Goal: Check status: Check status

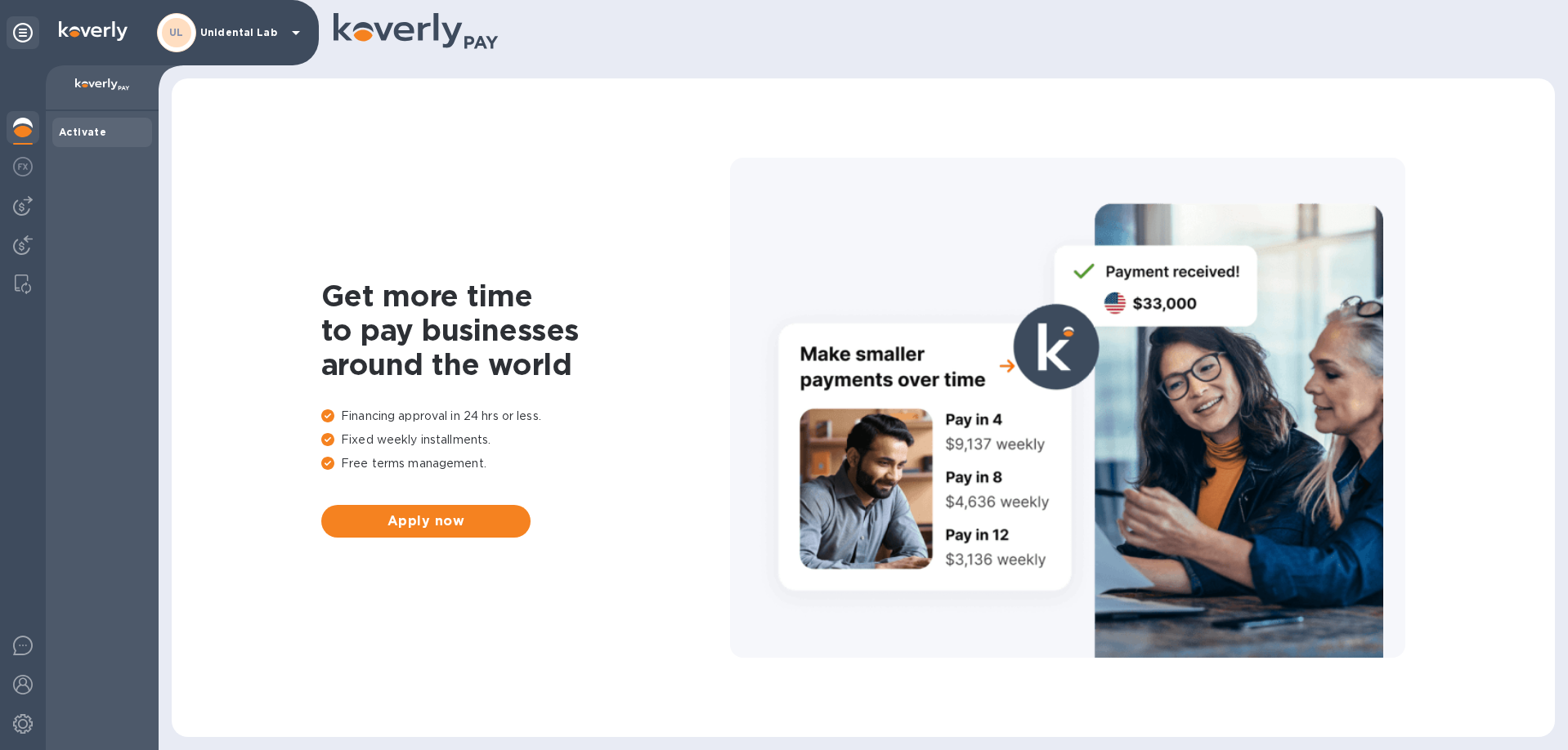
click at [267, 45] on div "UL Unidental Lab" at bounding box center [231, 33] width 148 height 40
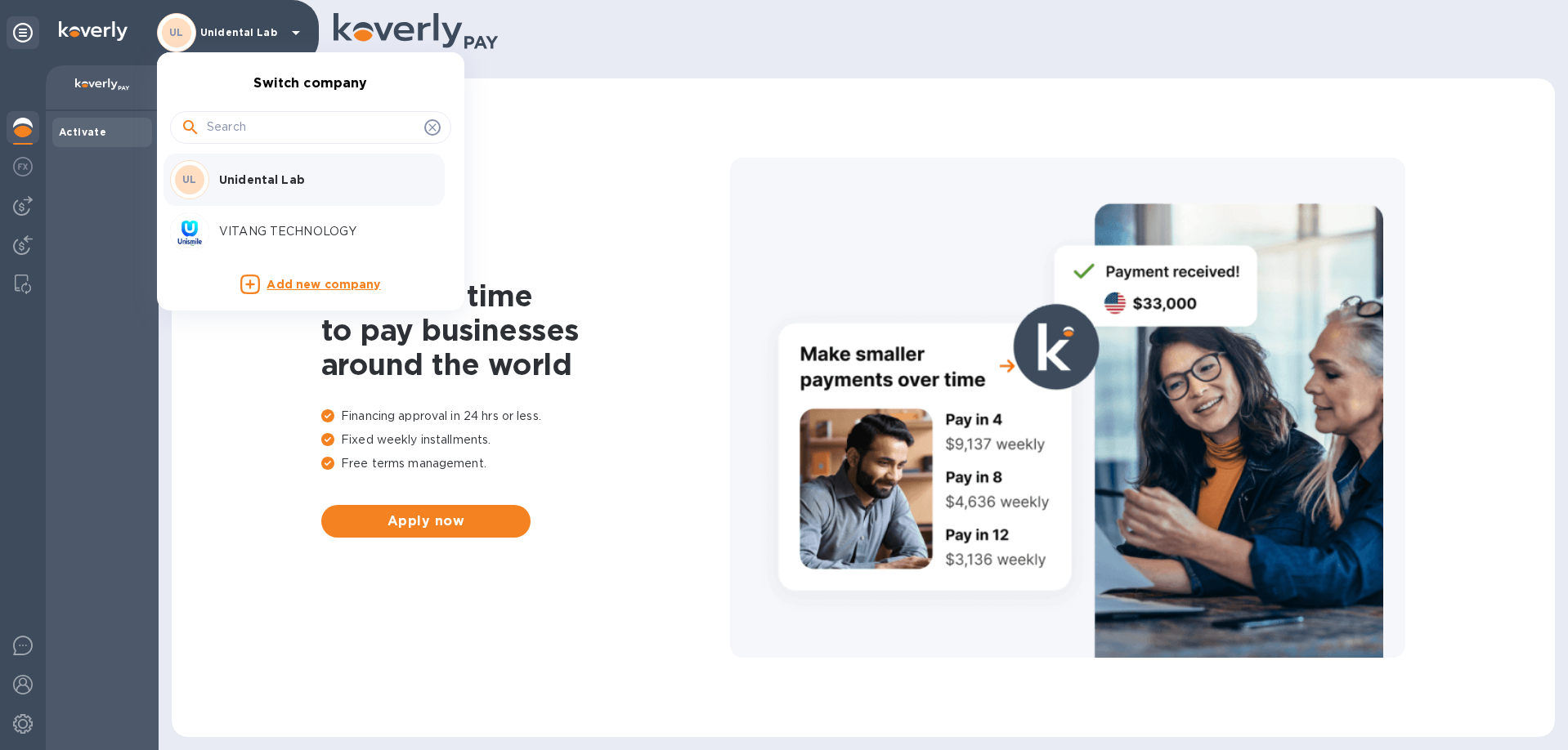
click at [246, 226] on p "VITANG TECHNOLOGY" at bounding box center [322, 231] width 206 height 17
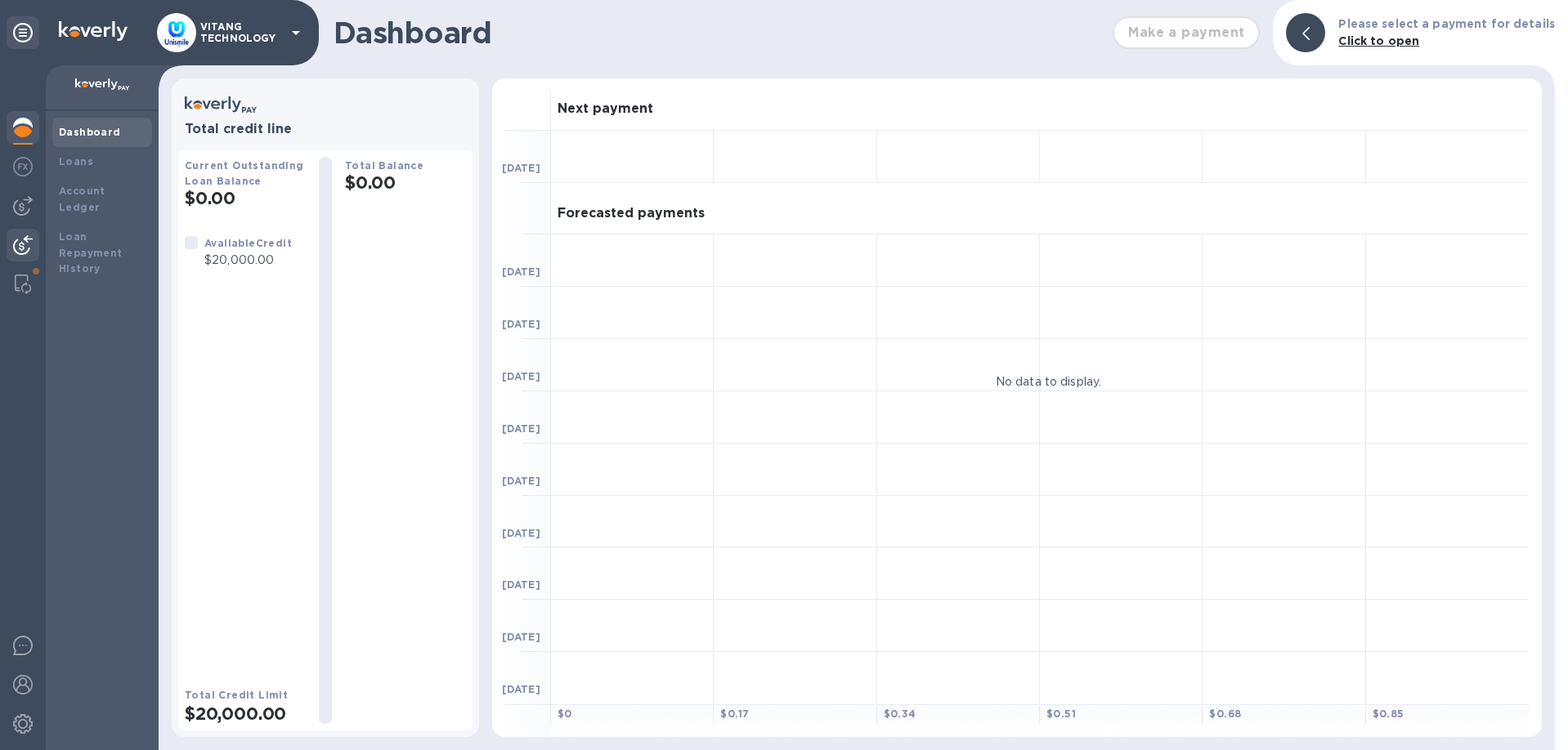
click at [21, 250] on img at bounding box center [23, 245] width 20 height 20
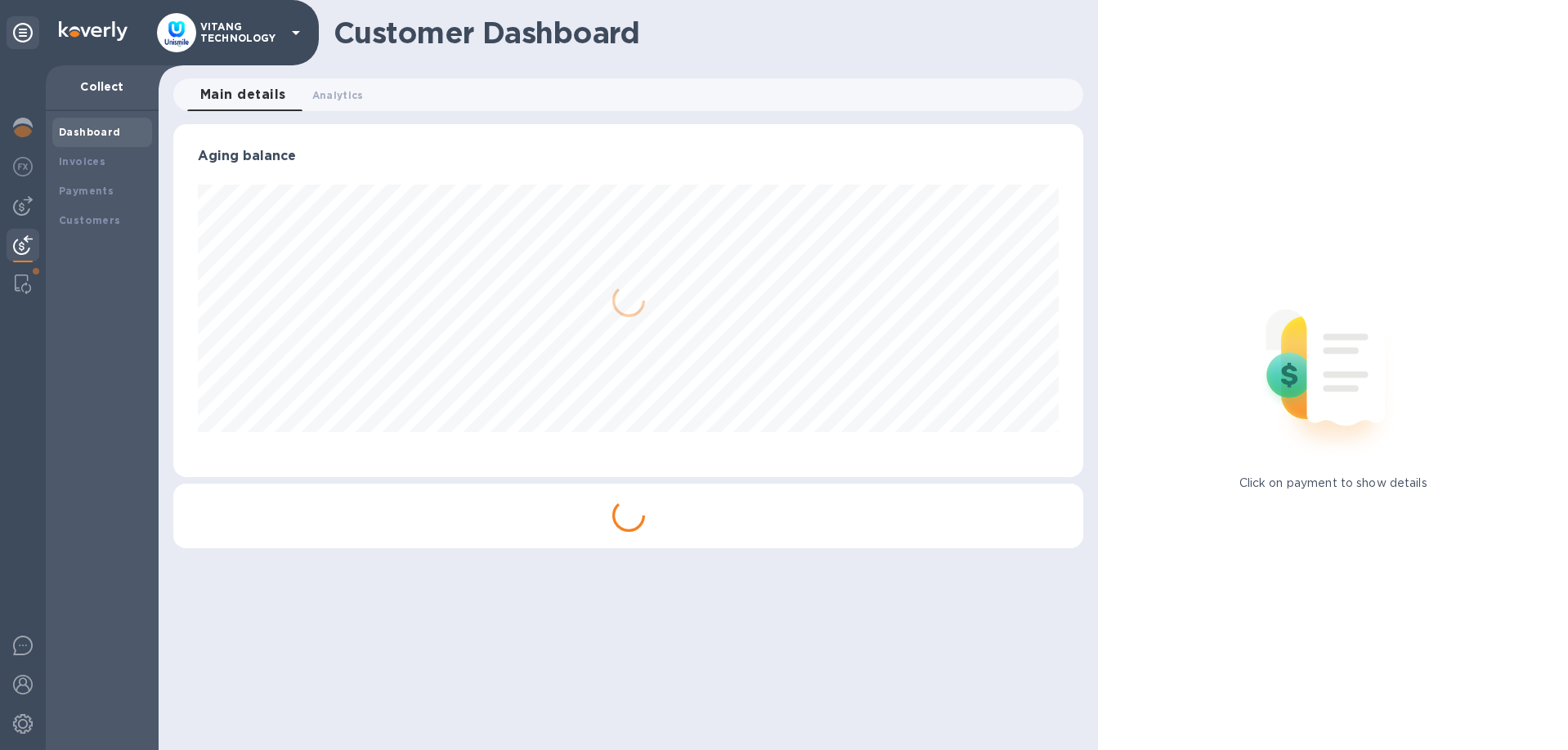
scroll to position [353, 911]
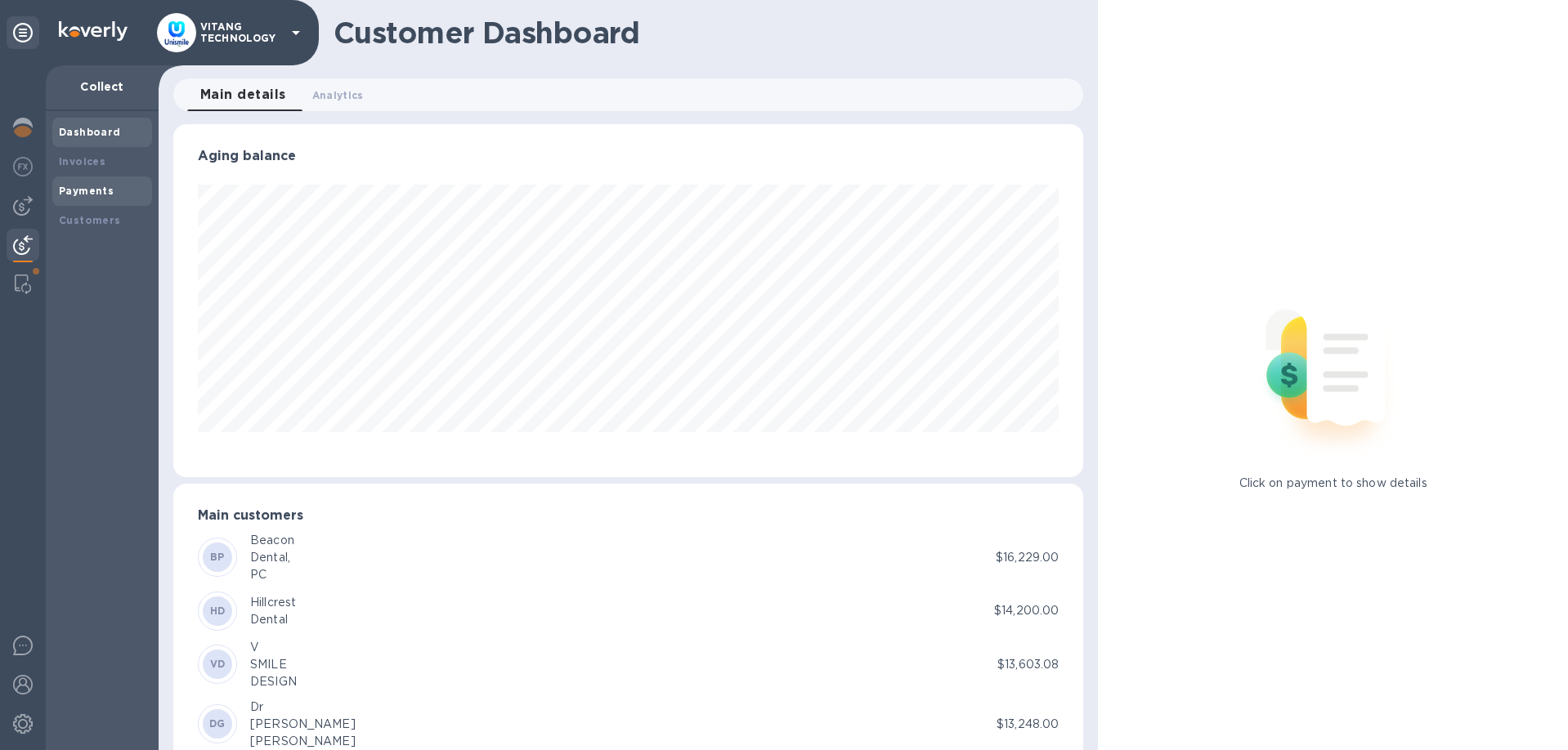
click at [80, 197] on b "Payments" at bounding box center [86, 191] width 54 height 12
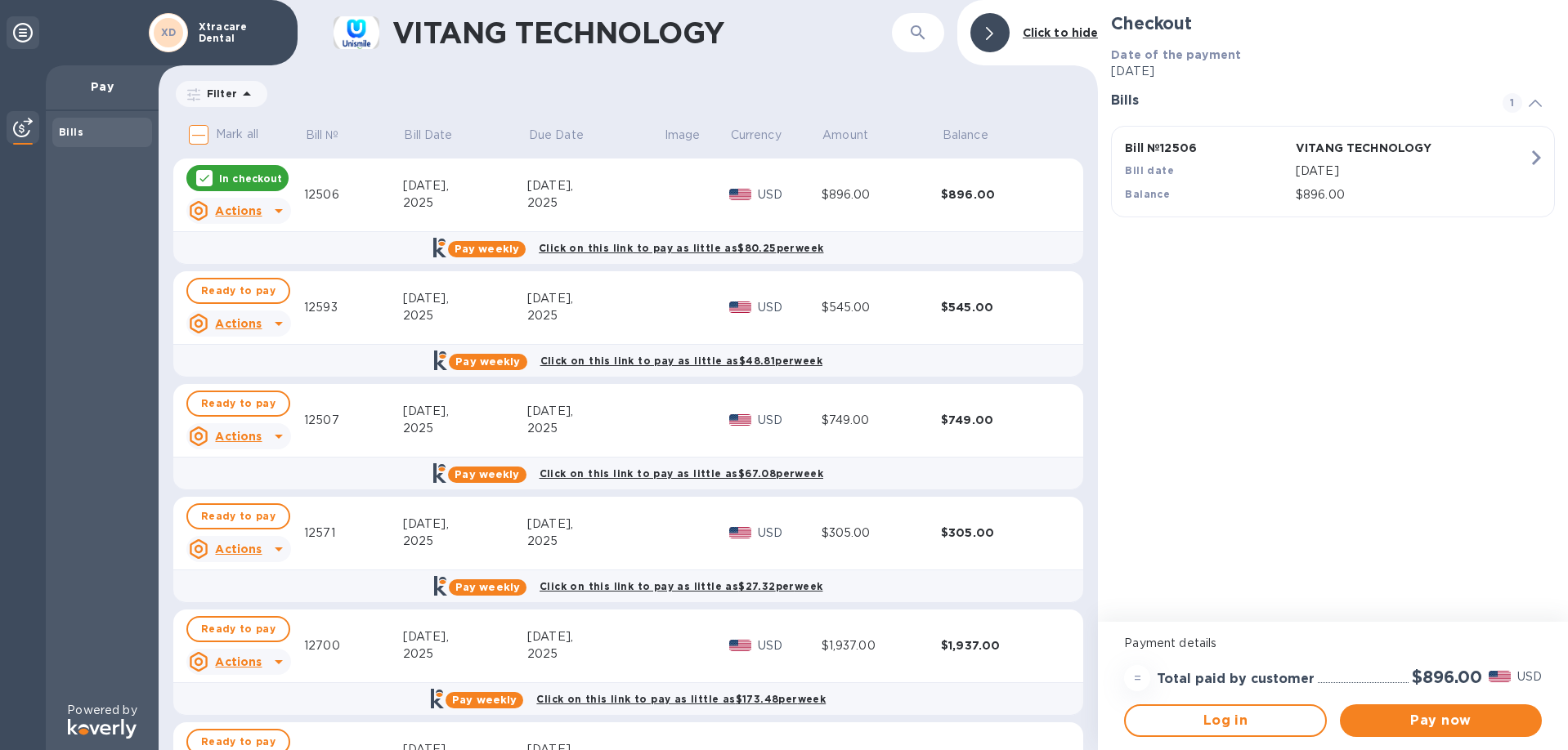
click at [205, 127] on input "Mark all" at bounding box center [199, 134] width 35 height 35
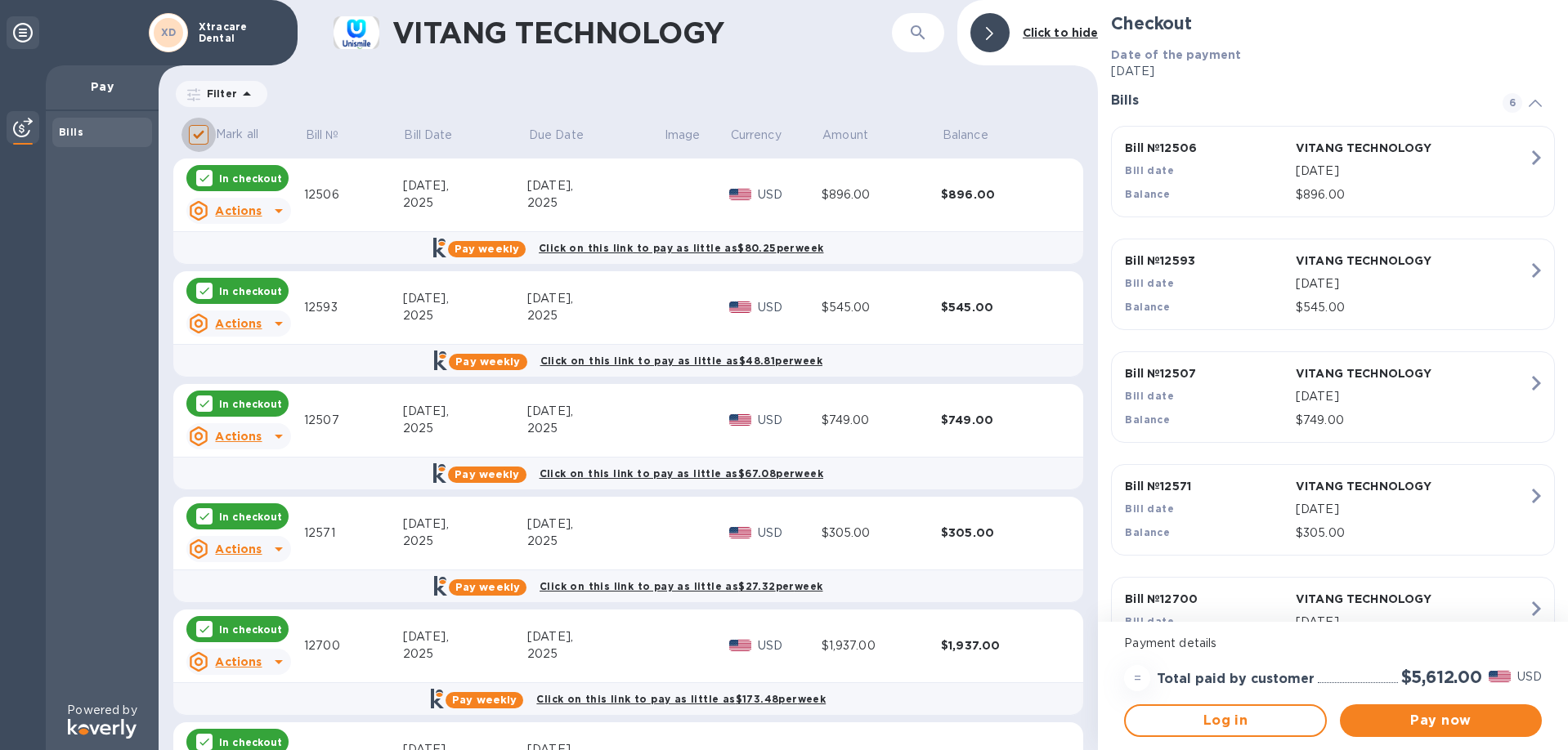
click at [205, 132] on input "Mark all" at bounding box center [199, 134] width 35 height 35
checkbox input "false"
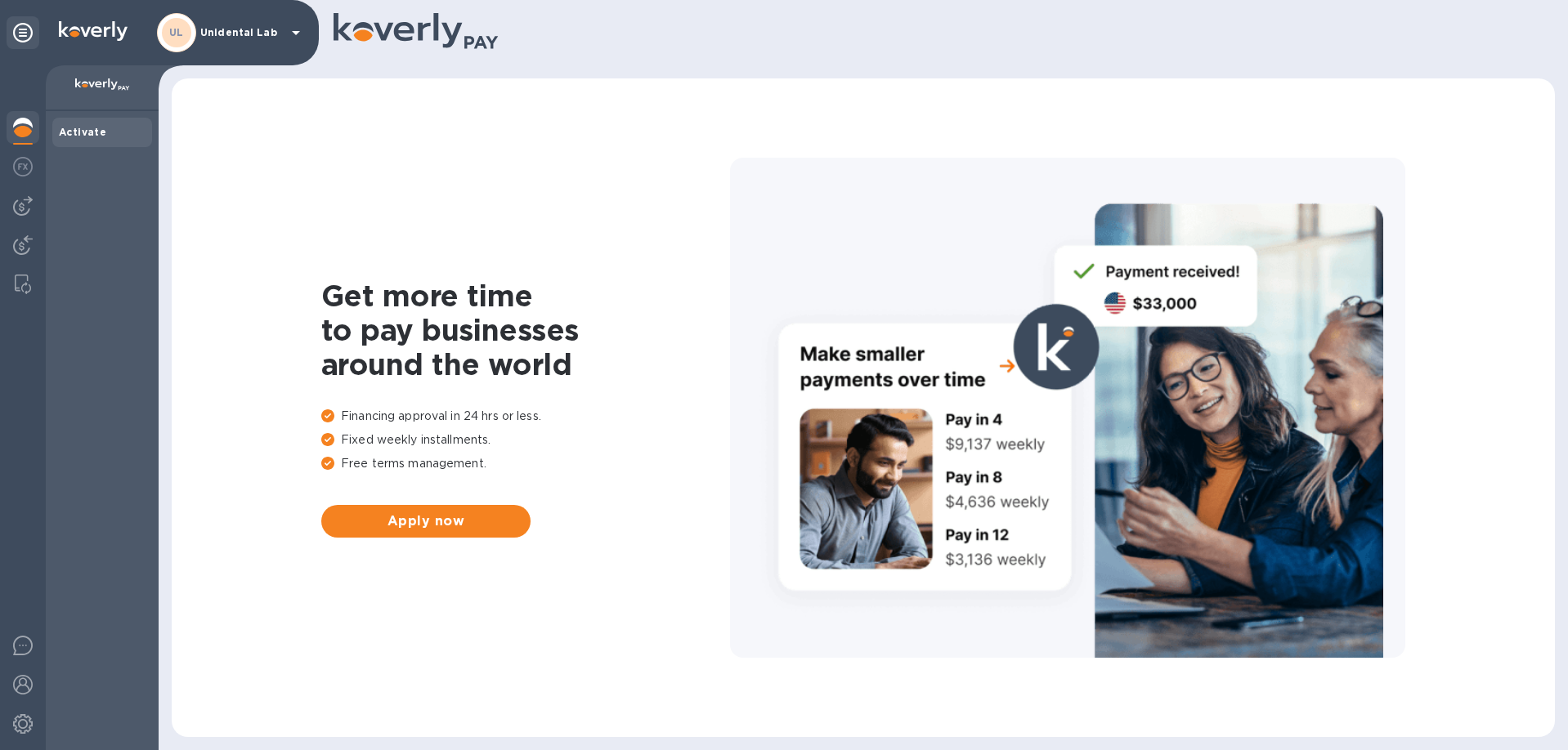
click at [243, 44] on div "UL Unidental Lab" at bounding box center [231, 33] width 148 height 40
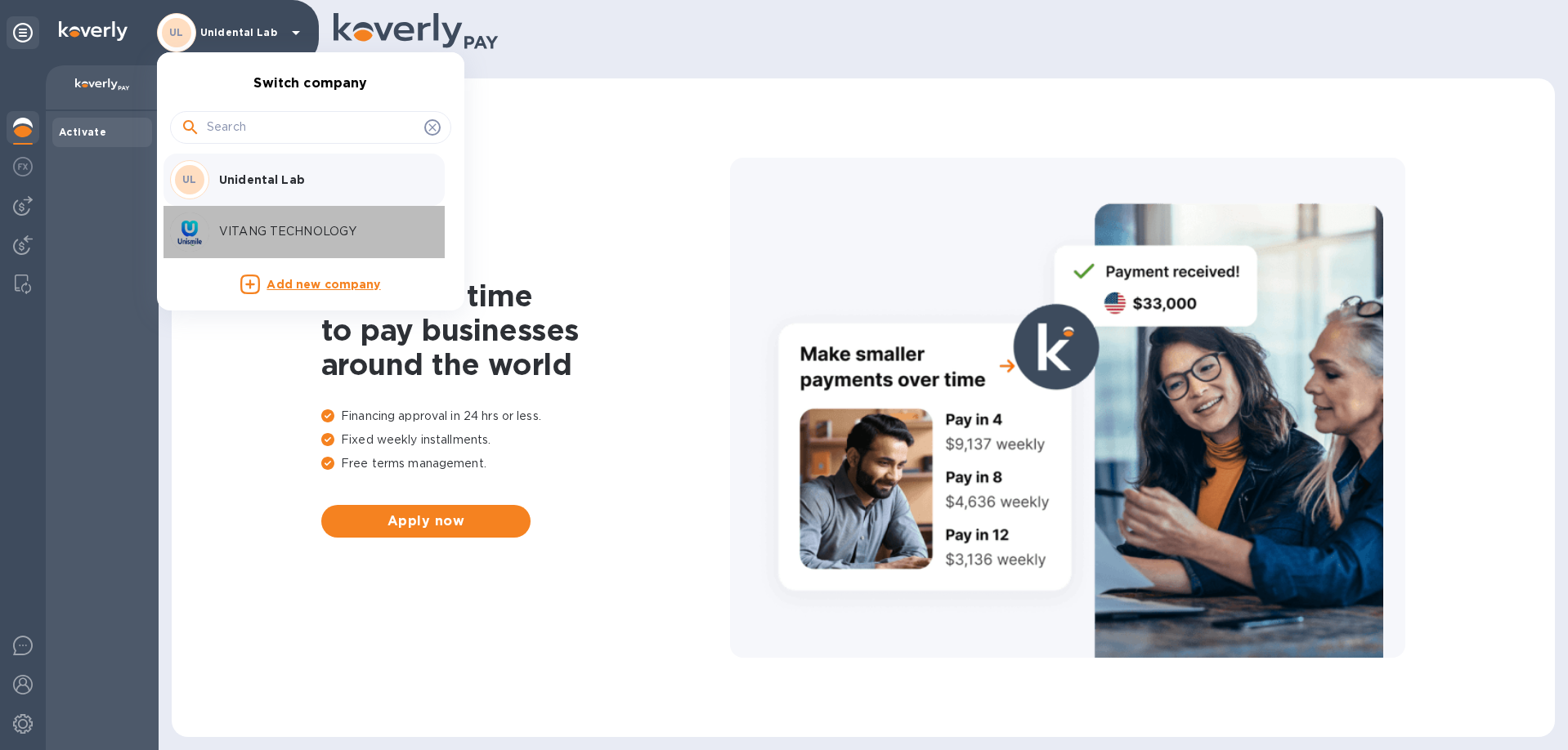
click at [223, 222] on div "VITANG TECHNOLOGY" at bounding box center [298, 232] width 255 height 40
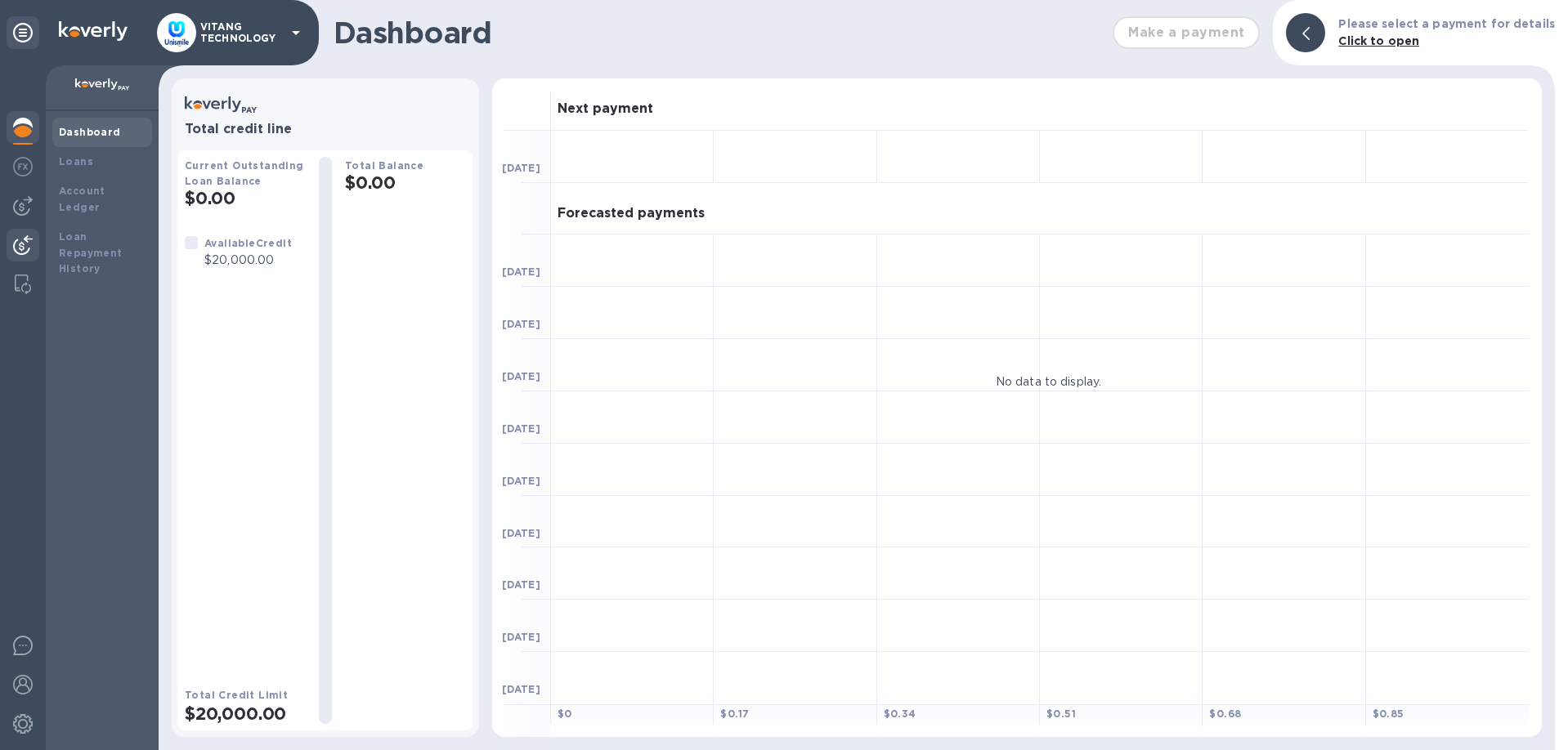
click at [16, 238] on img at bounding box center [23, 245] width 20 height 20
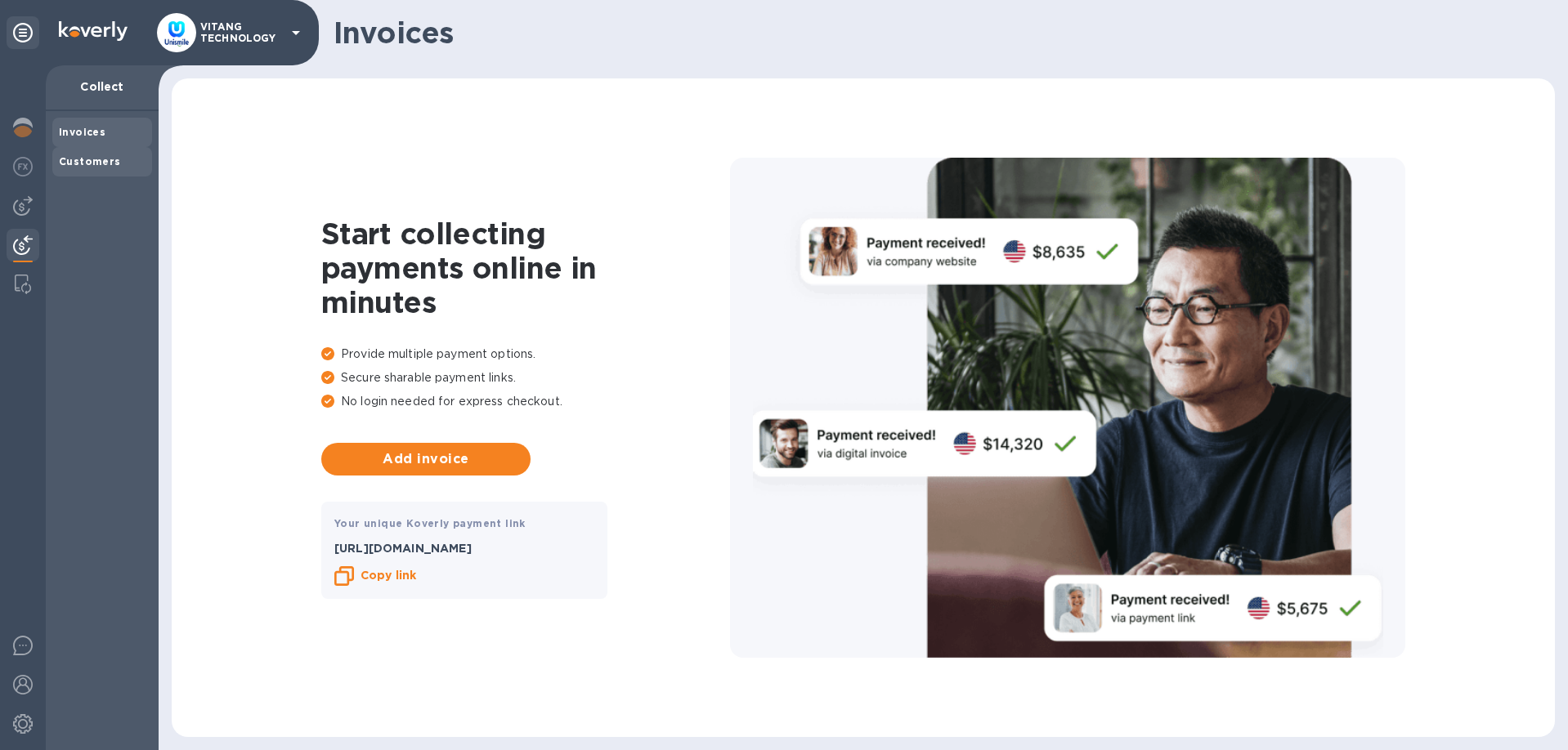
click at [108, 163] on b "Customers" at bounding box center [90, 161] width 62 height 12
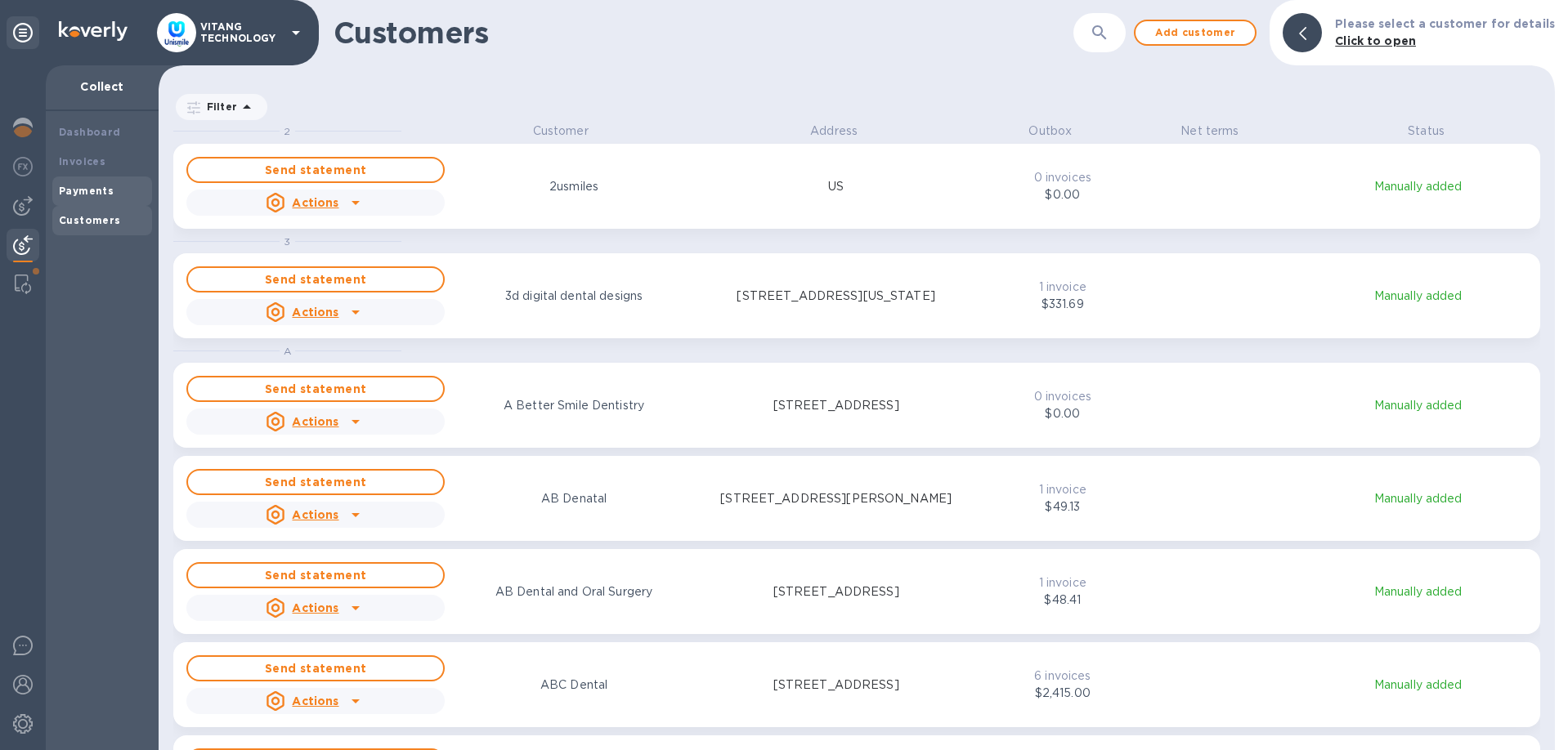
scroll to position [627, 1396]
click at [112, 178] on div "Payments" at bounding box center [102, 192] width 100 height 30
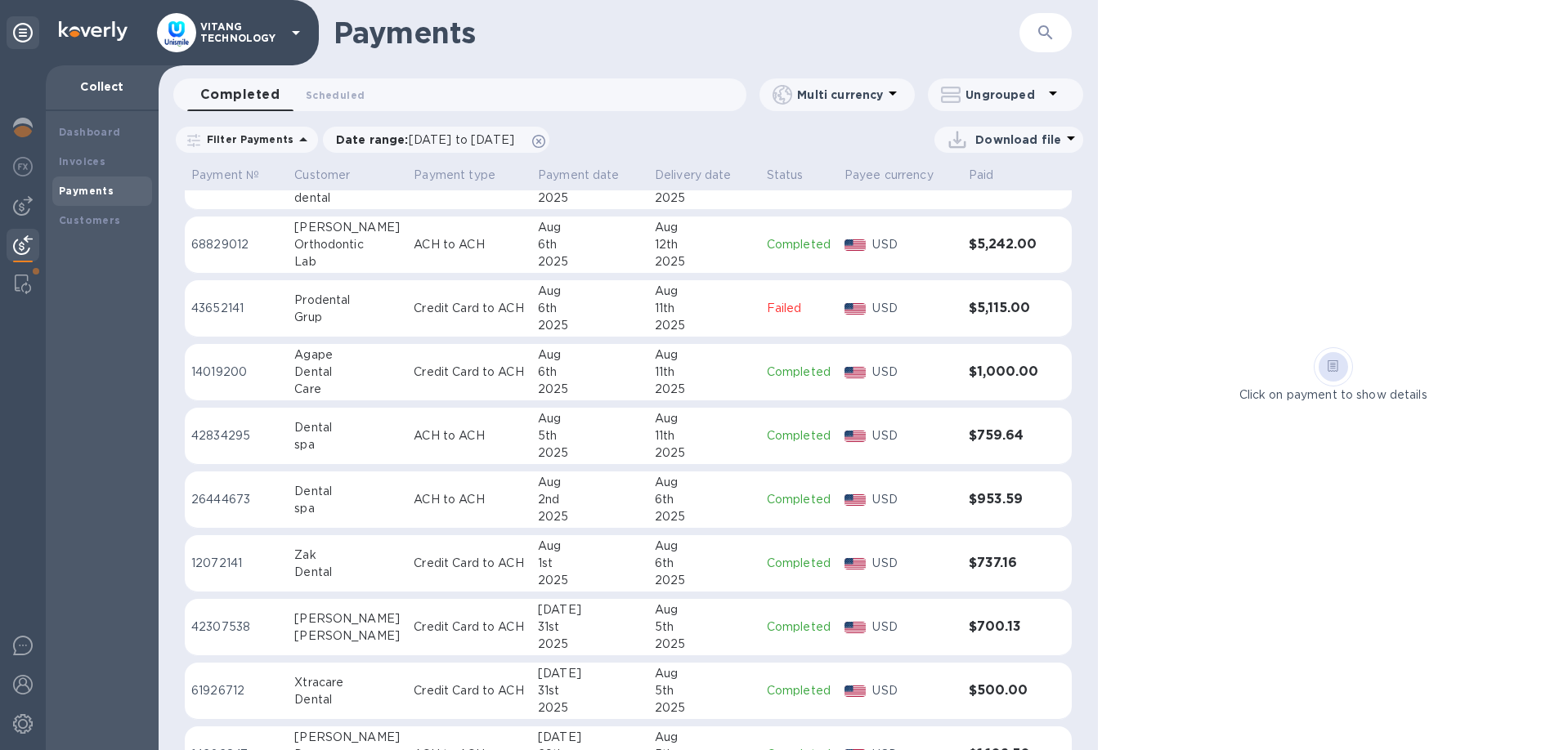
scroll to position [280, 0]
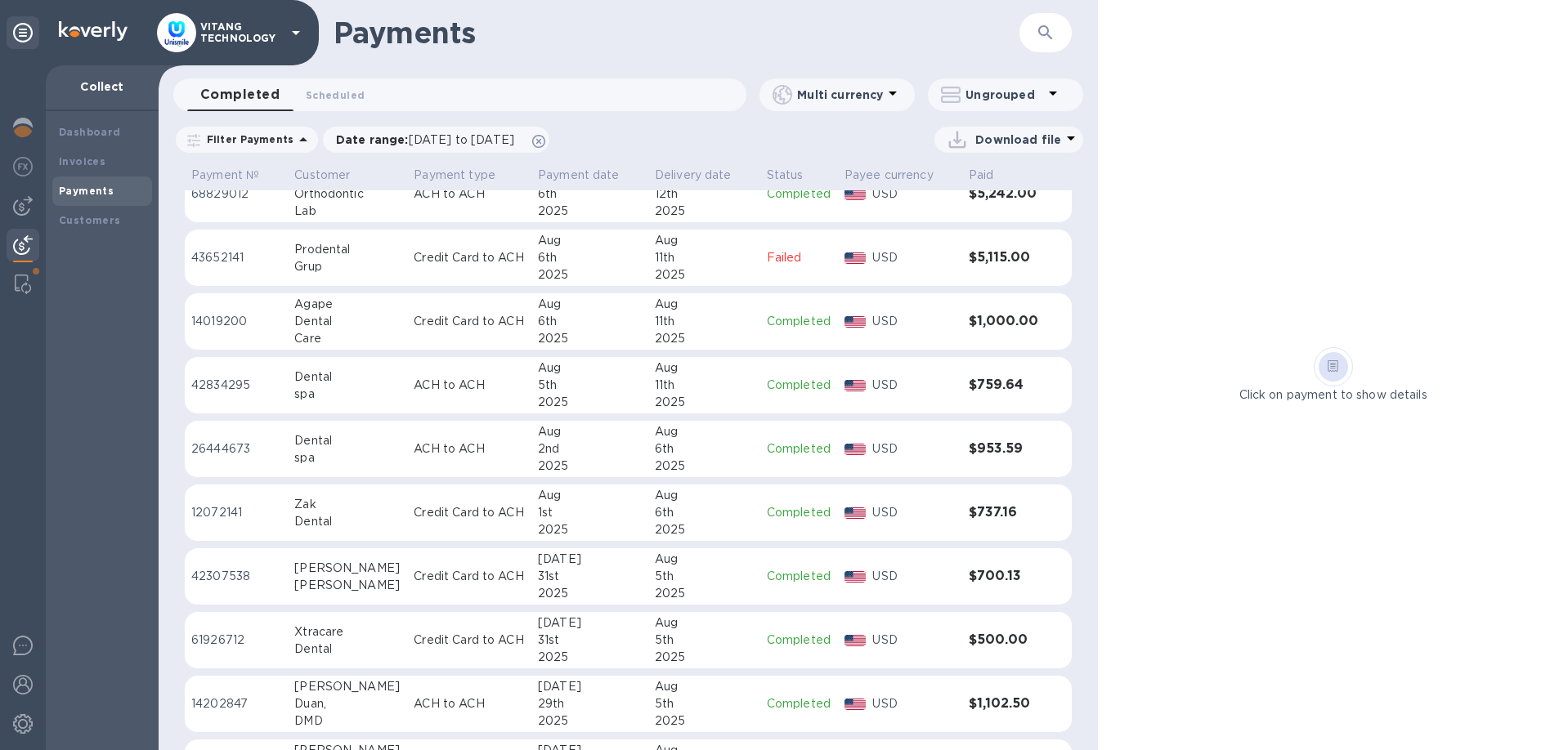
click at [594, 645] on div "31st" at bounding box center [589, 639] width 104 height 17
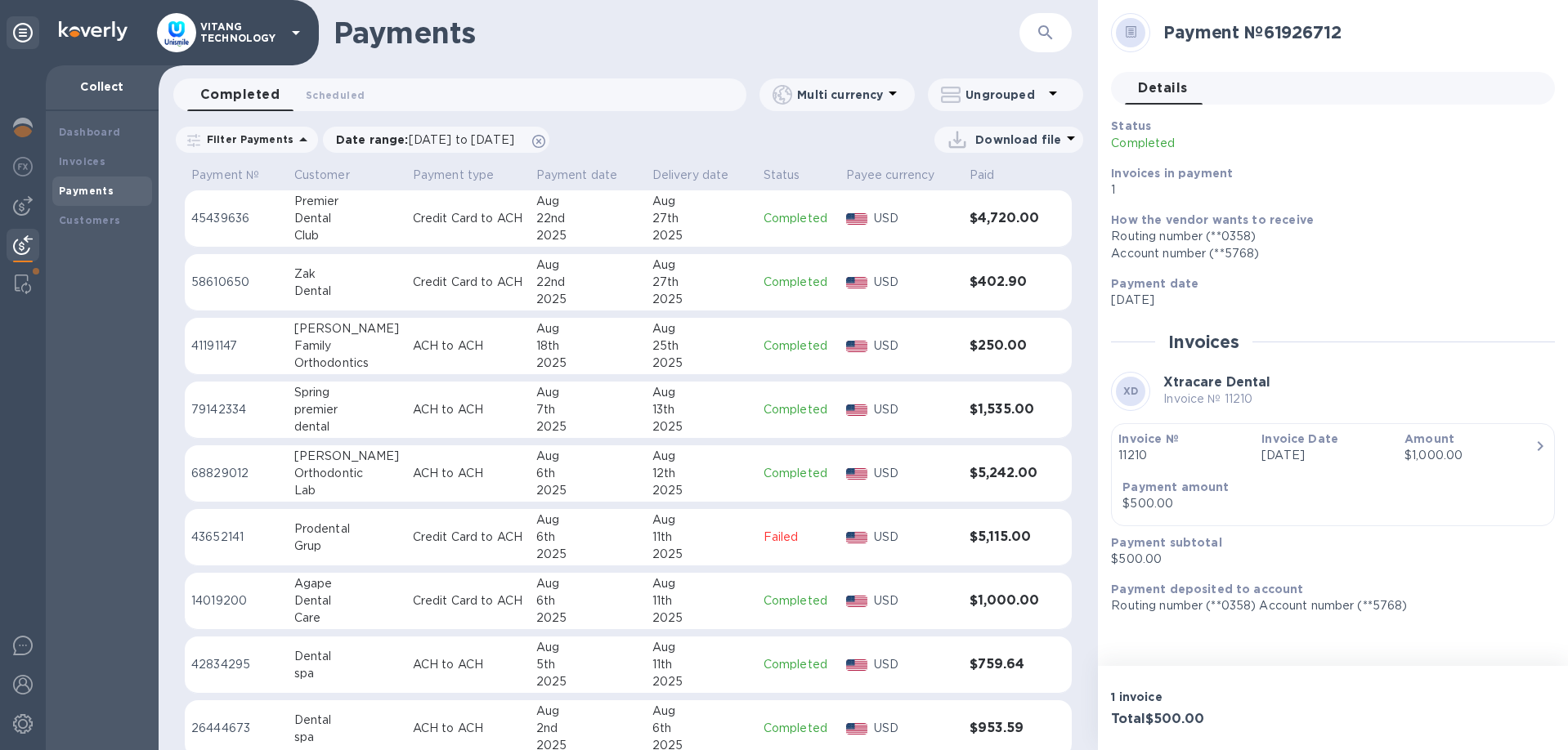
click at [844, 47] on h1 "Payments" at bounding box center [629, 33] width 591 height 35
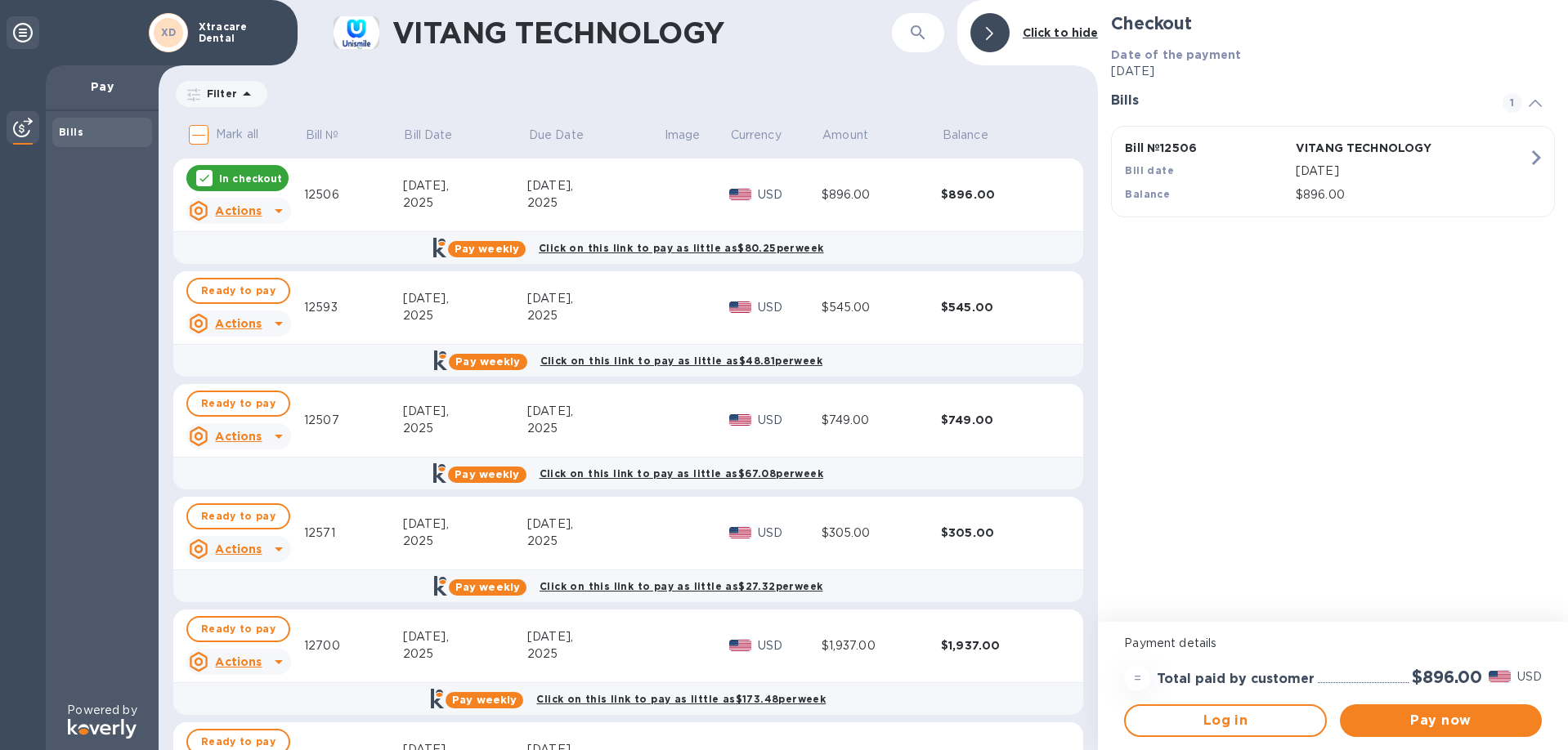
click at [201, 134] on input "Mark all" at bounding box center [199, 134] width 35 height 35
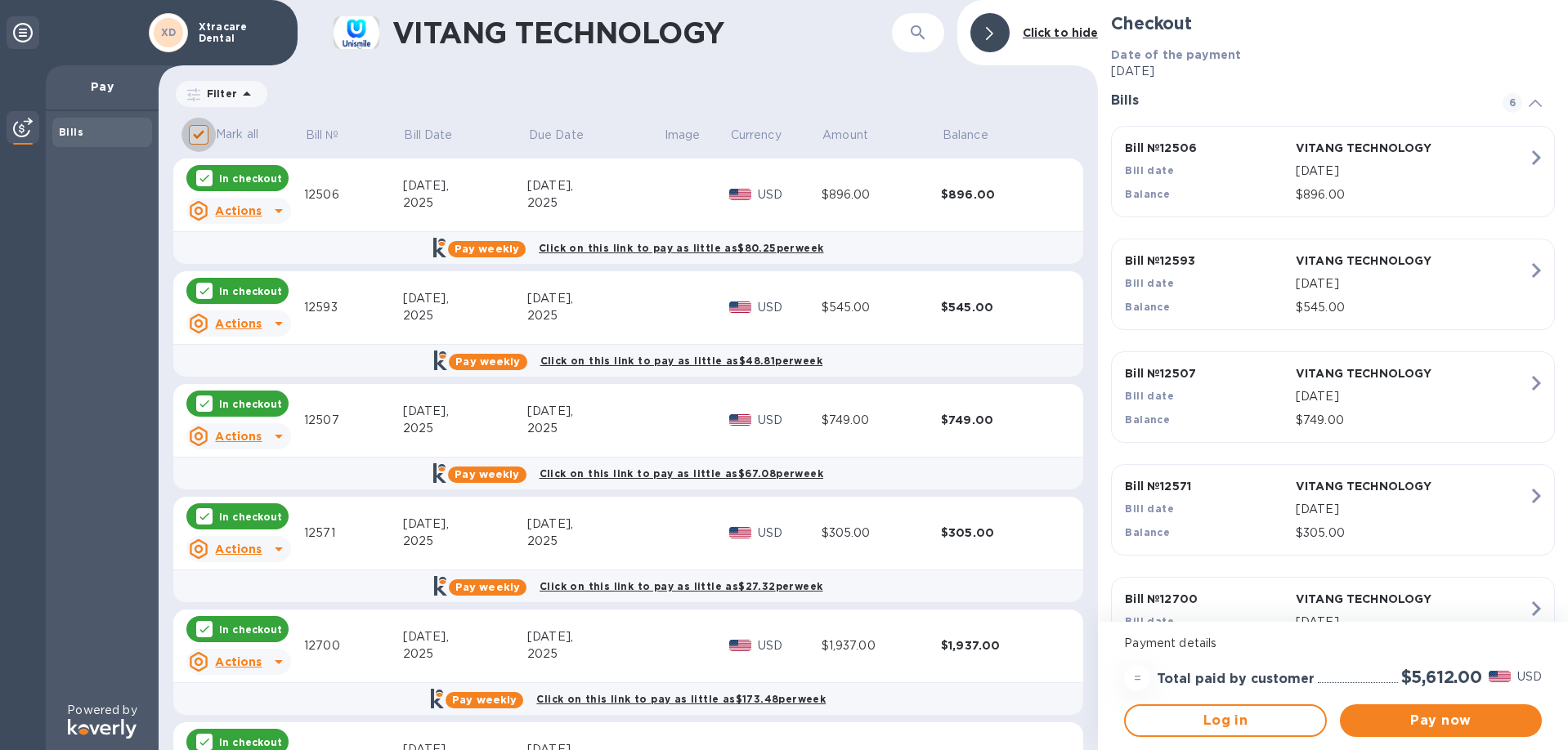
click at [200, 131] on input "Mark all" at bounding box center [199, 134] width 35 height 35
checkbox input "false"
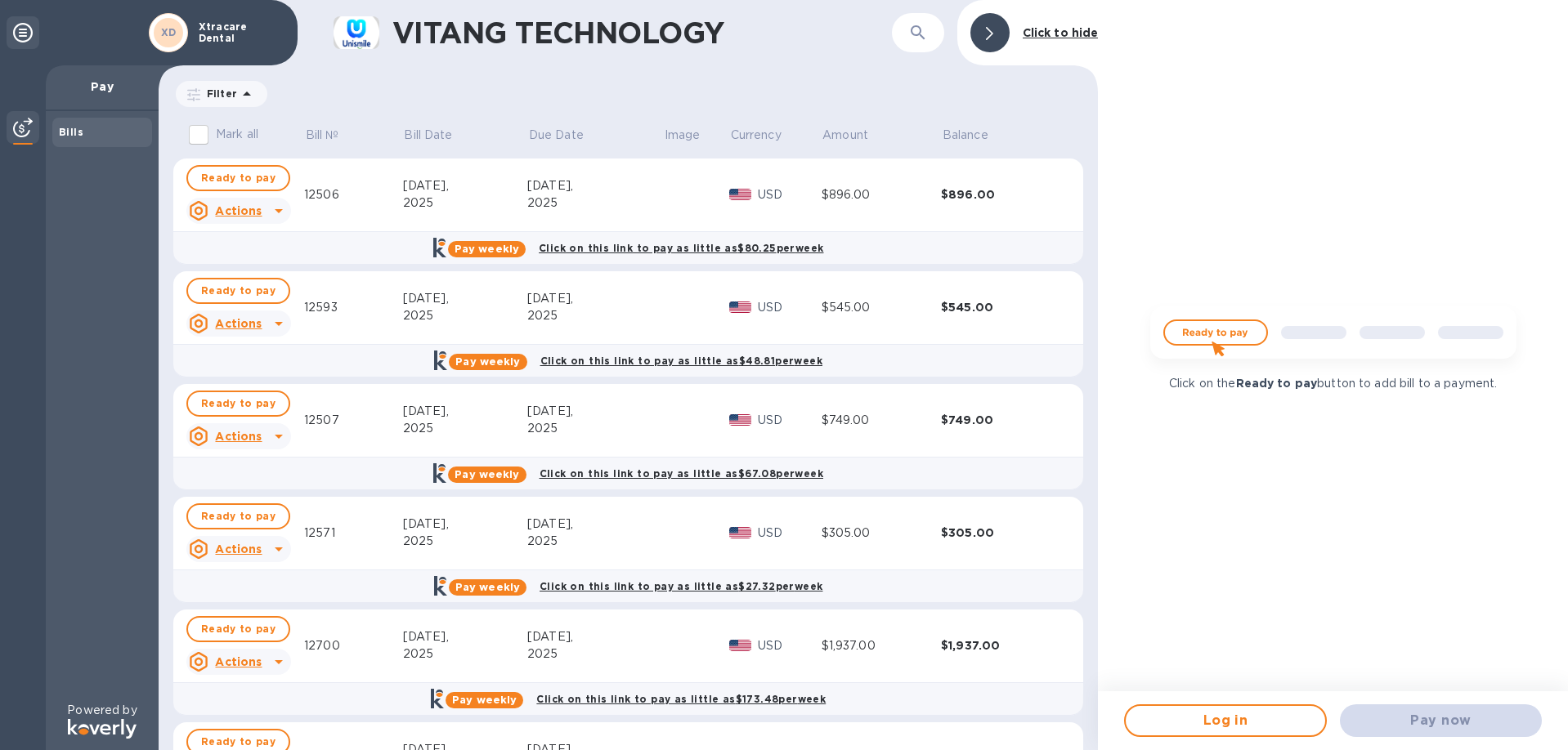
click at [989, 35] on div at bounding box center [990, 33] width 40 height 40
